Goal: Transaction & Acquisition: Purchase product/service

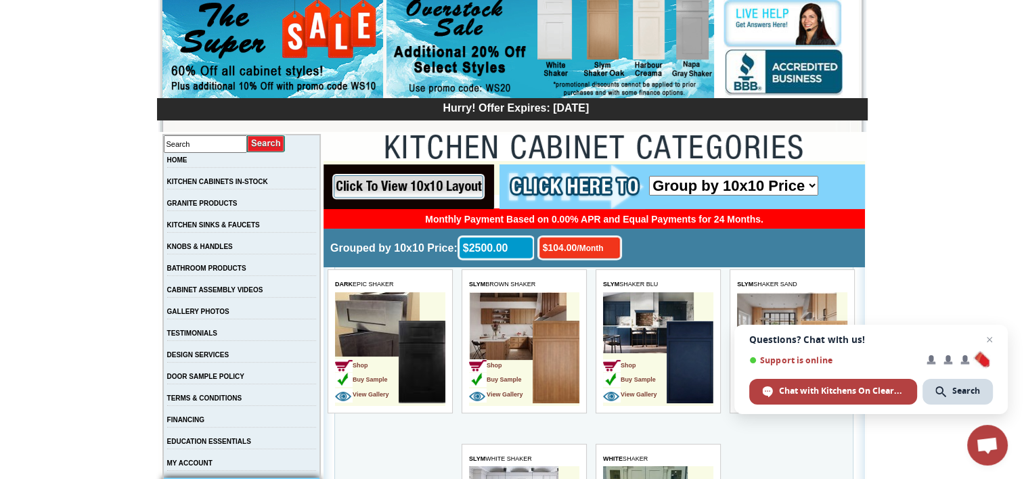
scroll to position [153, 0]
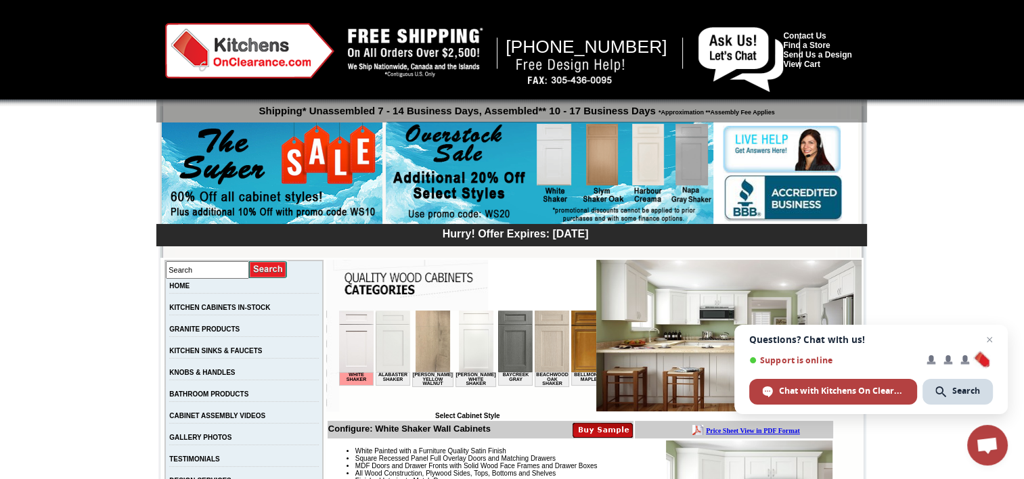
click at [717, 292] on img at bounding box center [728, 336] width 265 height 152
click at [737, 292] on img at bounding box center [728, 336] width 265 height 152
click at [990, 336] on span "Close chat" at bounding box center [990, 340] width 17 height 17
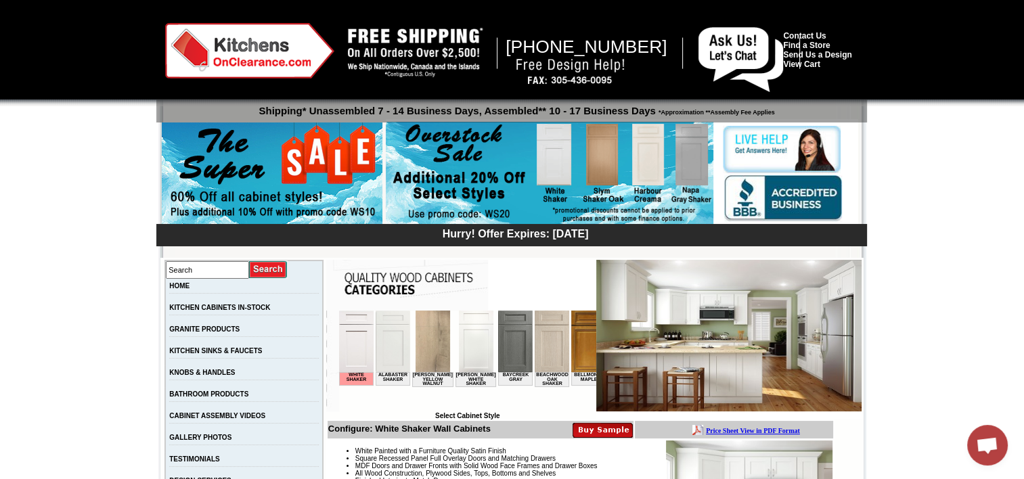
click at [738, 348] on img at bounding box center [728, 336] width 265 height 152
click at [730, 345] on img at bounding box center [728, 336] width 265 height 152
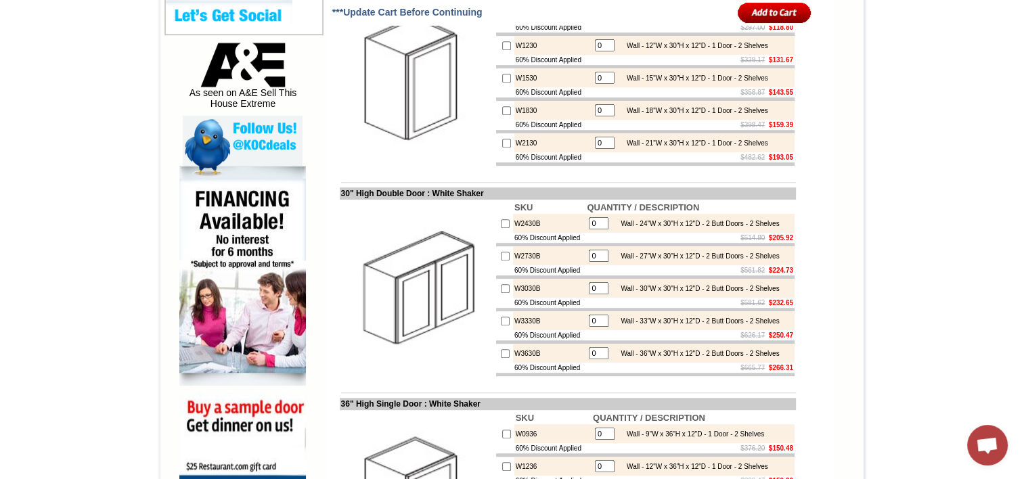
scroll to position [695, 0]
